Goal: Task Accomplishment & Management: Use online tool/utility

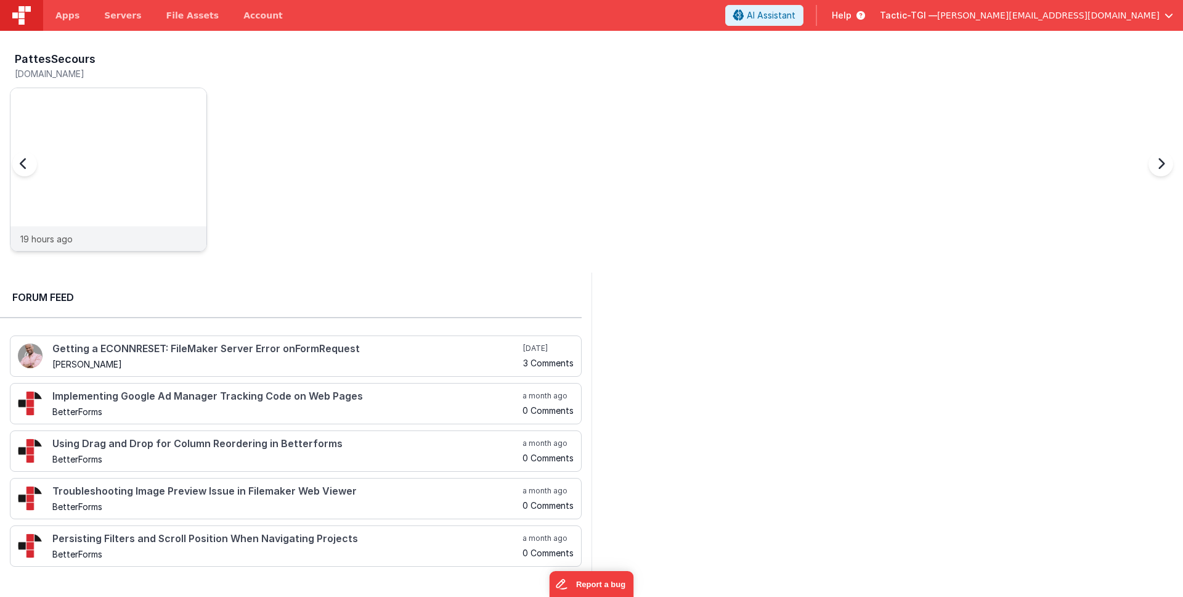
click at [138, 245] on div "19 hours ago" at bounding box center [108, 238] width 196 height 25
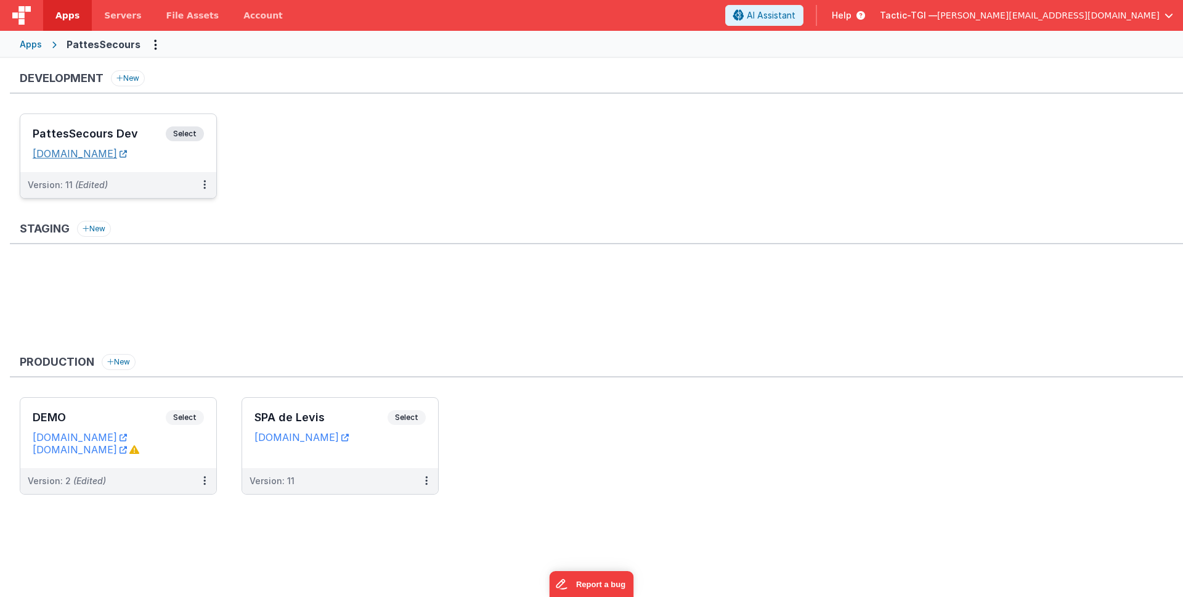
click at [127, 157] on link "pattesappdev.tactic-tgi.com" at bounding box center [80, 153] width 94 height 12
click at [165, 180] on div "Version: 11 (Edited)" at bounding box center [110, 185] width 165 height 12
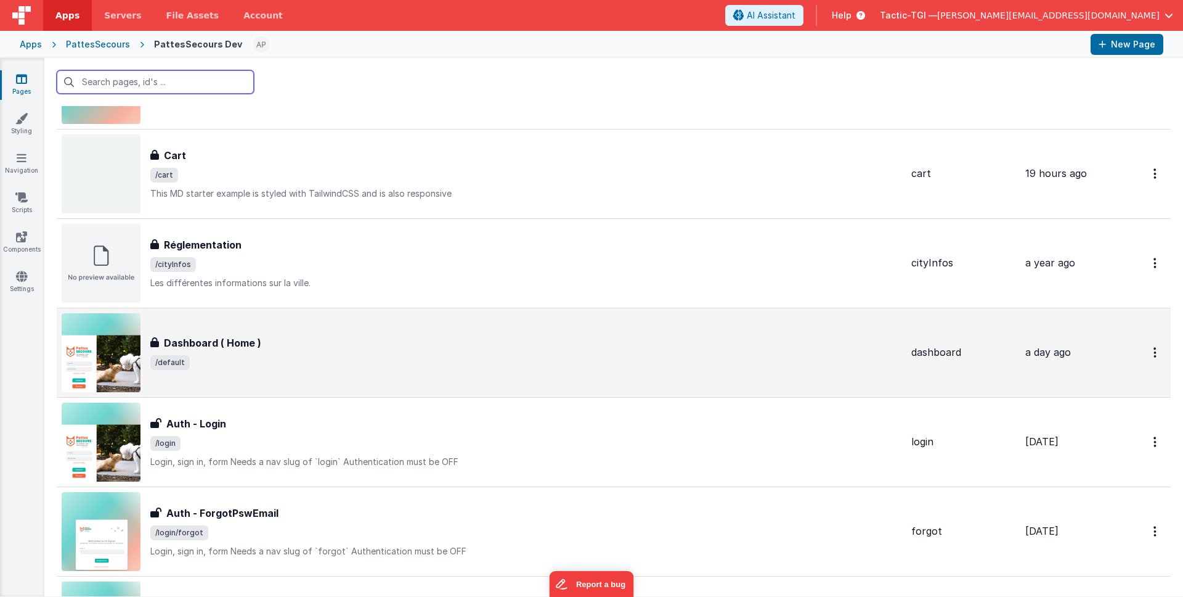
scroll to position [194, 0]
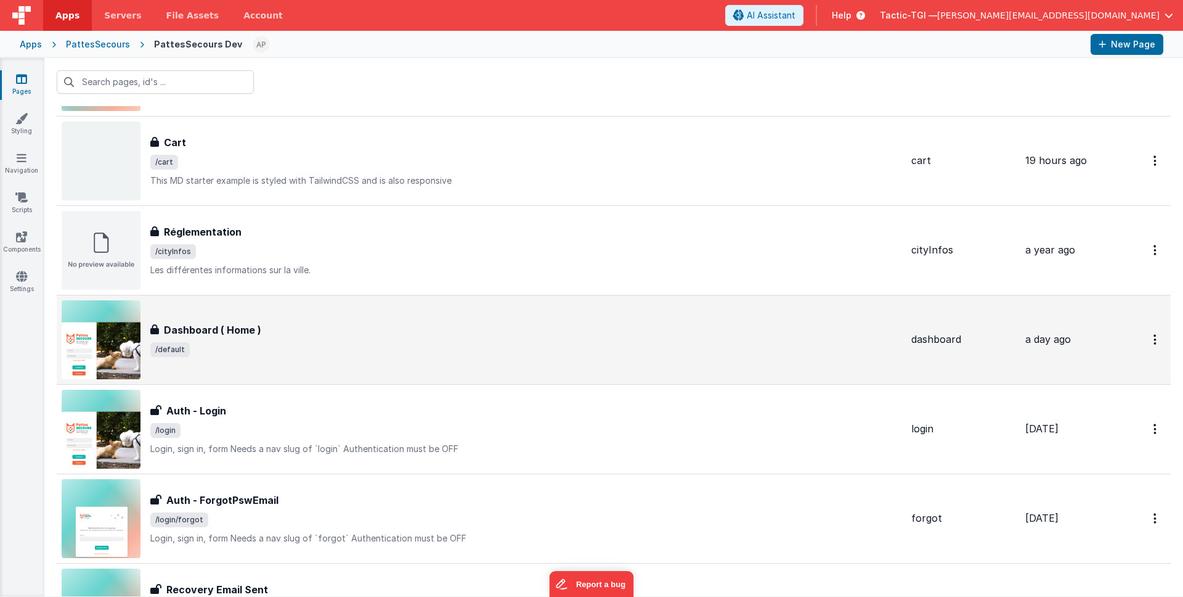
click at [327, 337] on div "Dashboard ( Home ) Dashboard ( Home ) /default" at bounding box center [525, 339] width 751 height 35
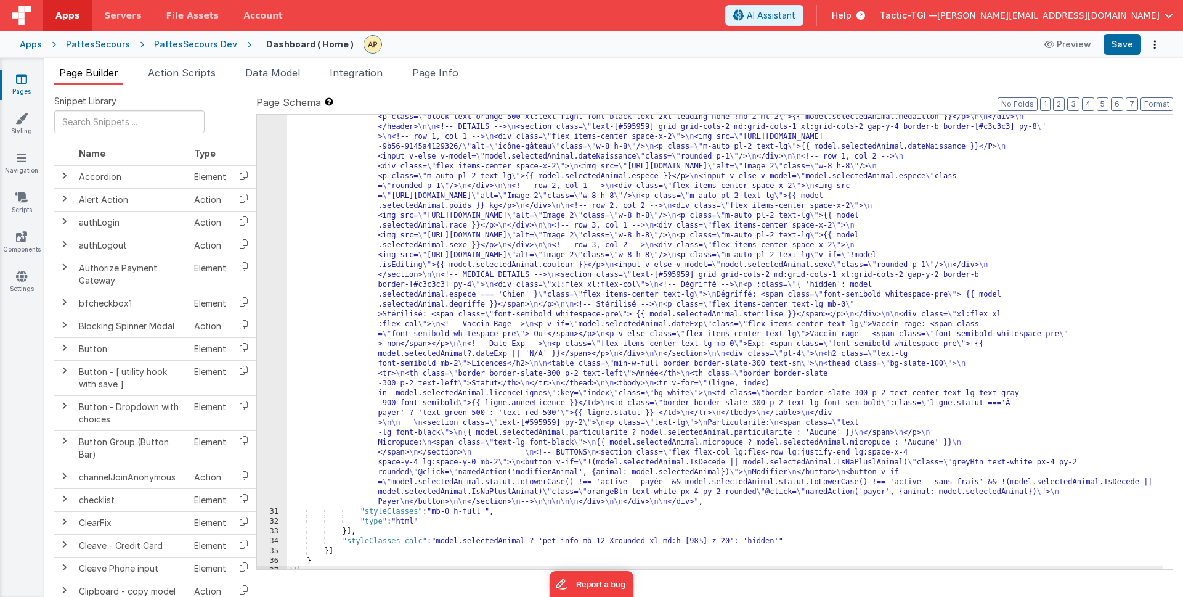
scroll to position [719, 0]
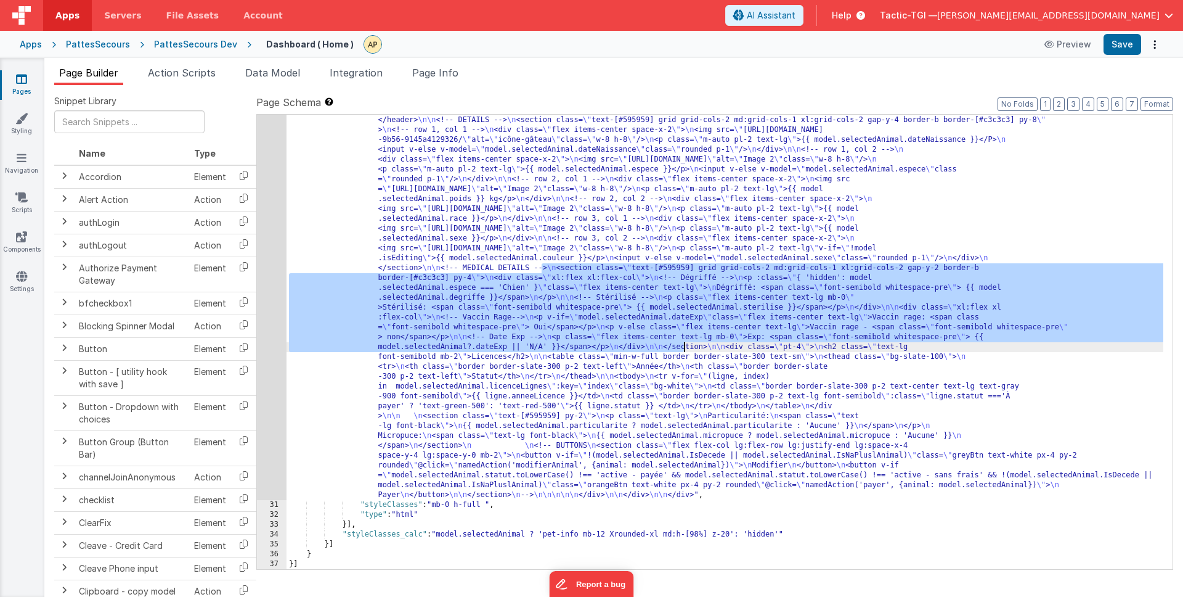
drag, startPoint x: 553, startPoint y: 268, endPoint x: 683, endPoint y: 347, distance: 152.6
click at [683, 347] on div ""html" : "<!-- whole pannel parent container --> \n <div v-if= \" model.selecte…" at bounding box center [725, 460] width 877 height 1006
click at [728, 355] on div ""html" : "<!-- whole pannel parent container --> \n <div v-if= \" model.selecte…" at bounding box center [725, 460] width 877 height 1006
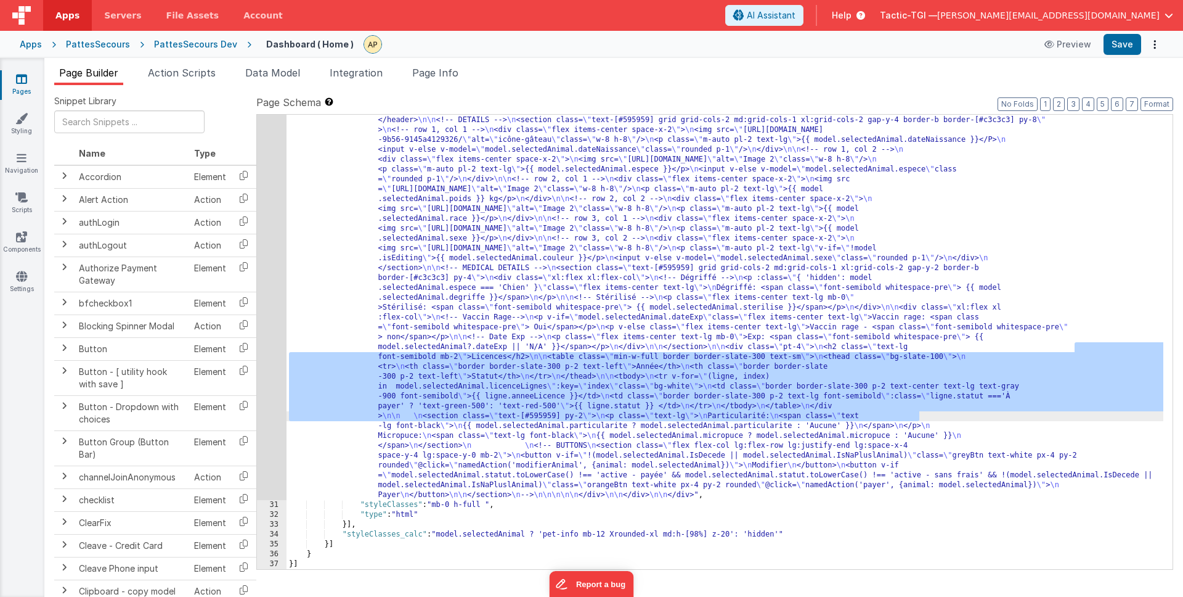
drag, startPoint x: 1075, startPoint y: 348, endPoint x: 917, endPoint y: 417, distance: 172.5
click at [917, 417] on div ""html" : "<!-- whole pannel parent container --> \n <div v-if= \" model.selecte…" at bounding box center [725, 460] width 877 height 1006
click at [816, 366] on div ""html" : "<!-- whole pannel parent container --> \n <div v-if= \" model.selecte…" at bounding box center [725, 460] width 877 height 1006
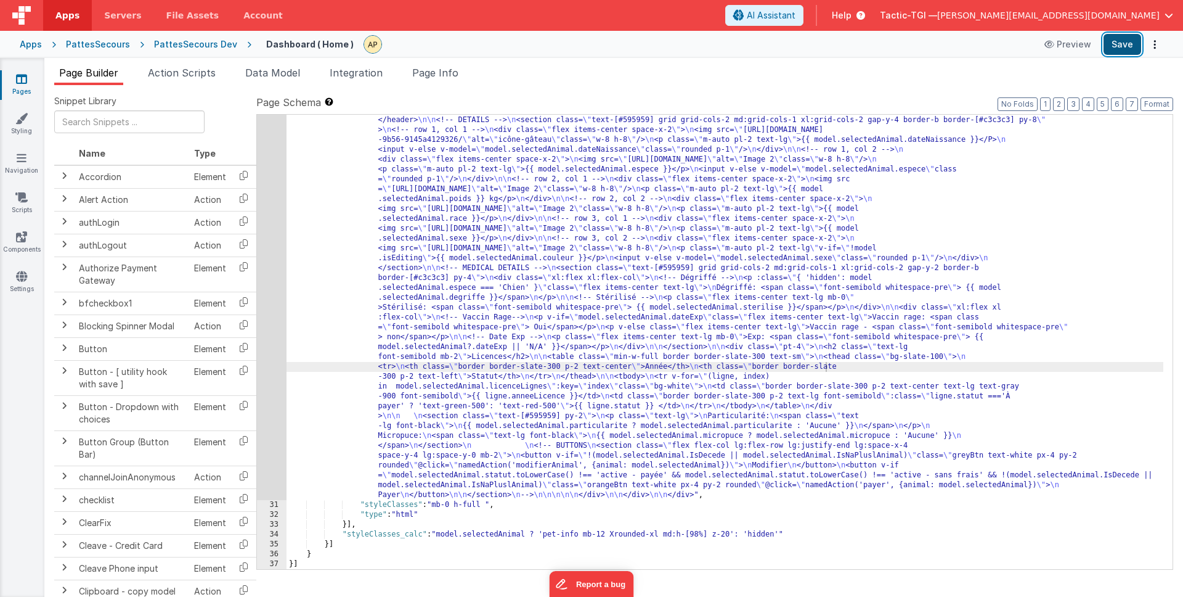
click at [1109, 45] on button "Save" at bounding box center [1123, 44] width 38 height 21
click at [756, 369] on div ""html" : "<!-- whole pannel parent container --> \n <div v-if= \" model.selecte…" at bounding box center [725, 460] width 877 height 1006
click at [497, 380] on div ""html" : "<!-- whole pannel parent container --> \n <div v-if= \" model.selecte…" at bounding box center [725, 460] width 877 height 1006
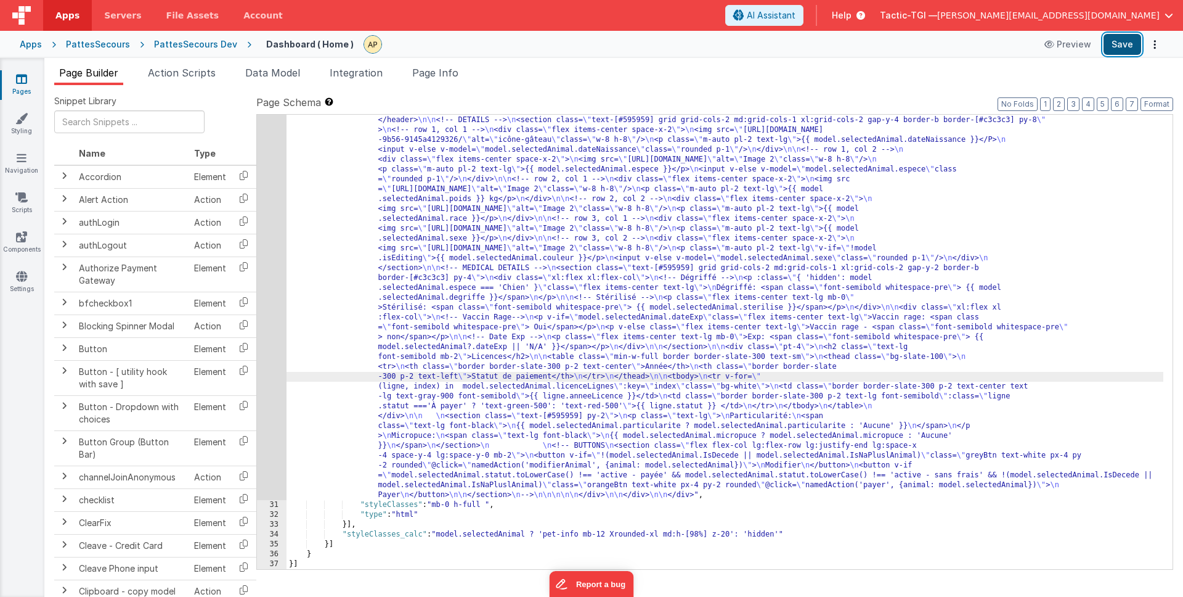
click at [1131, 41] on button "Save" at bounding box center [1123, 44] width 38 height 21
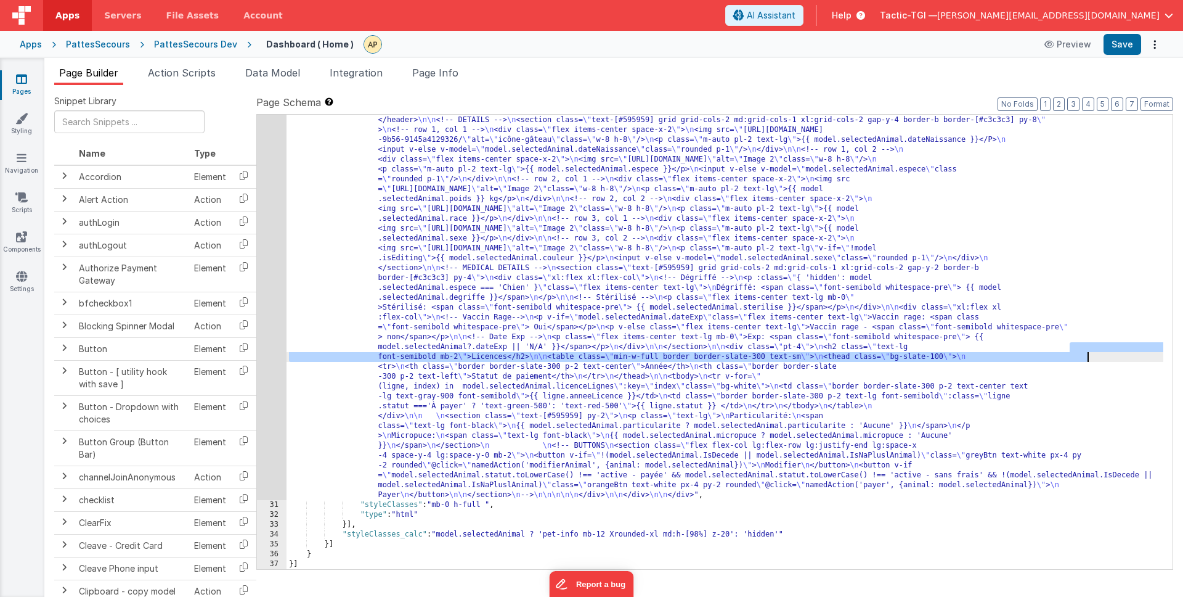
drag, startPoint x: 1072, startPoint y: 348, endPoint x: 1089, endPoint y: 360, distance: 20.7
click at [1089, 360] on div ""html" : "<!-- whole pannel parent container --> \n <div v-if= \" model.selecte…" at bounding box center [725, 460] width 877 height 1006
click at [1086, 386] on div ""html" : "<!-- whole pannel parent container --> \n <div v-if= \" model.selecte…" at bounding box center [725, 460] width 877 height 1006
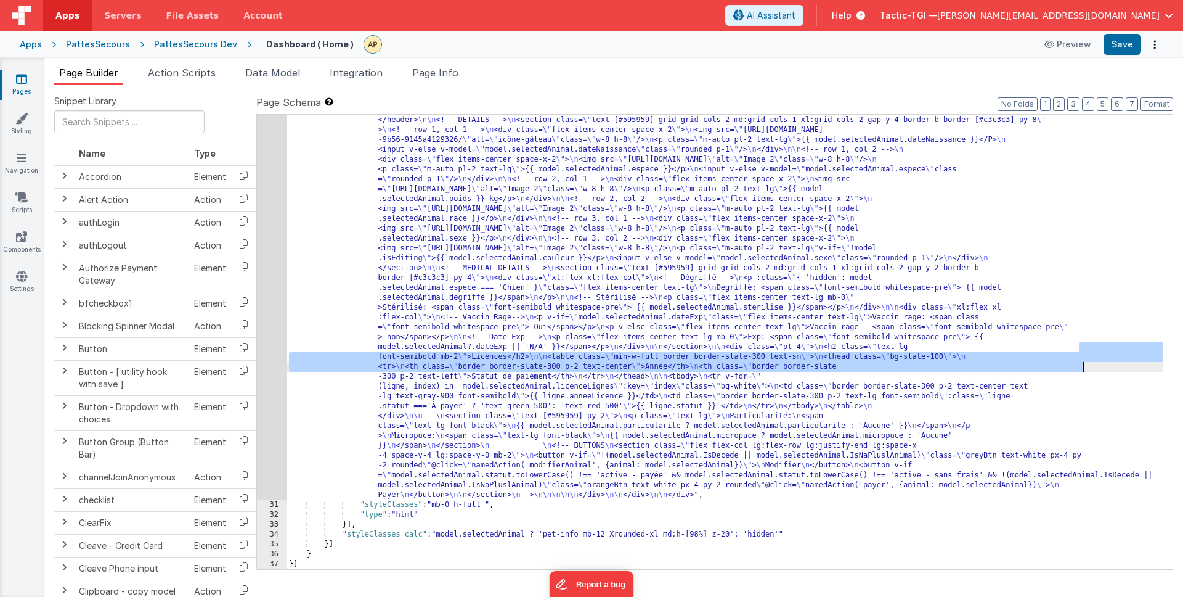
drag, startPoint x: 1078, startPoint y: 346, endPoint x: 1083, endPoint y: 370, distance: 24.7
click at [1083, 370] on div ""html" : "<!-- whole pannel parent container --> \n <div v-if= \" model.selecte…" at bounding box center [725, 460] width 877 height 1006
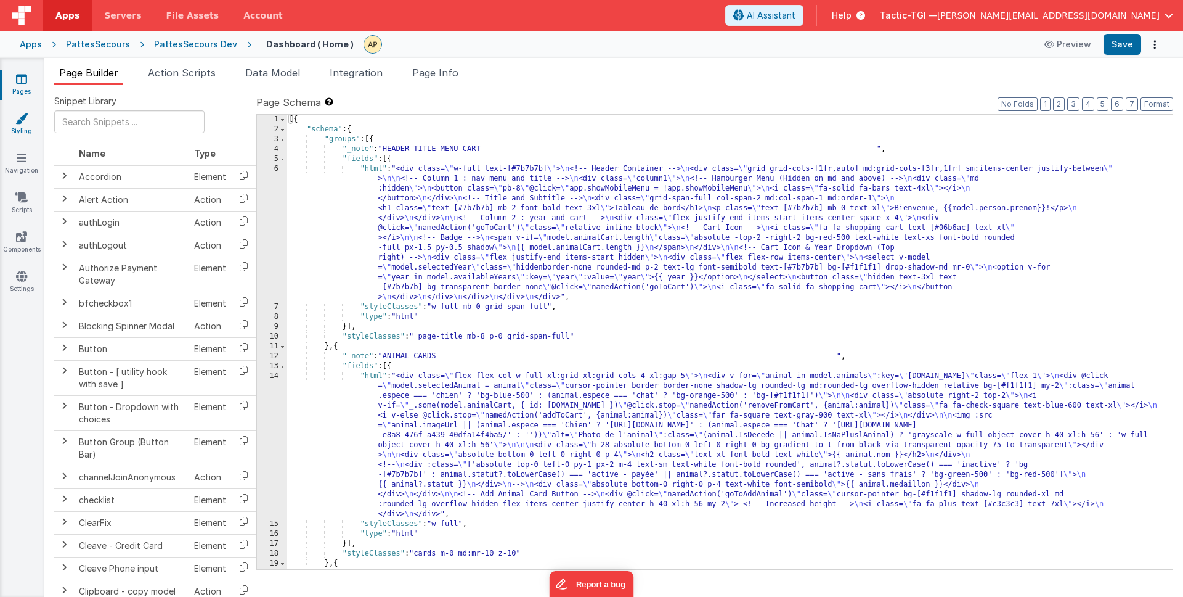
click at [34, 115] on link "Styling" at bounding box center [21, 124] width 44 height 25
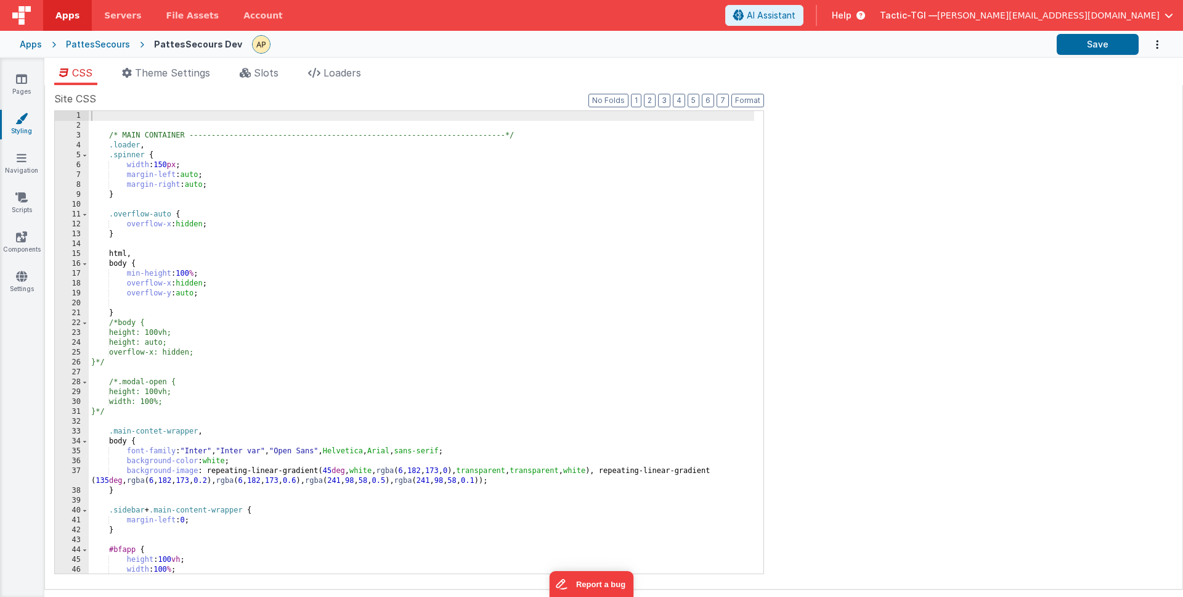
click at [665, 295] on div "/* MAIN CONTAINER -------------------------------------------------------------…" at bounding box center [422, 352] width 666 height 482
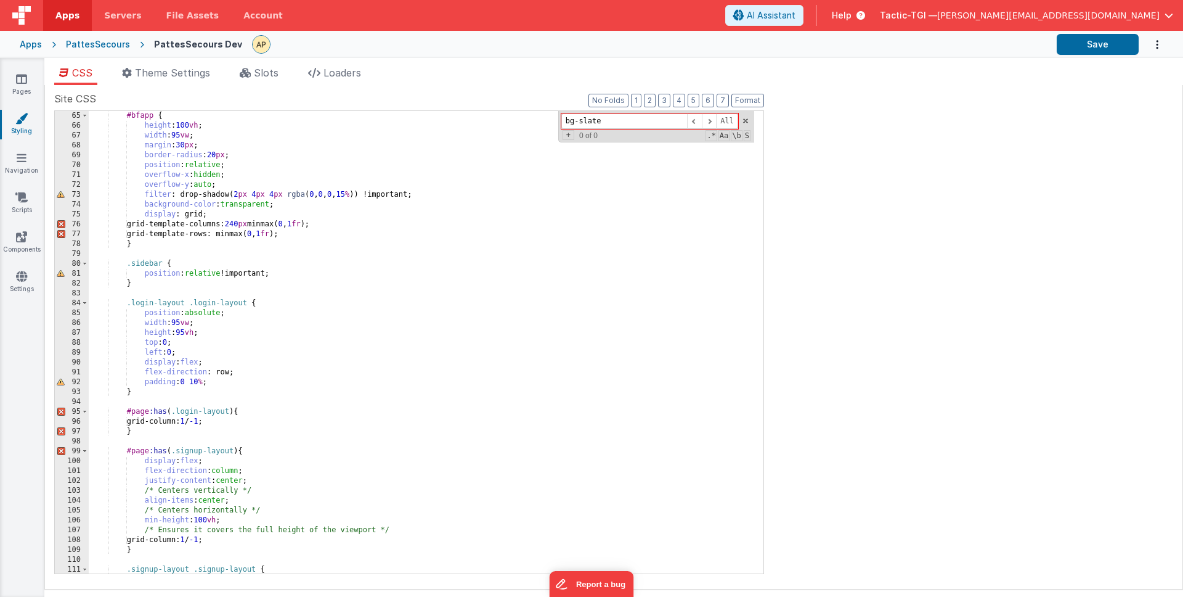
scroll to position [645, 0]
type input "bg-slate"
